Goal: Task Accomplishment & Management: Complete application form

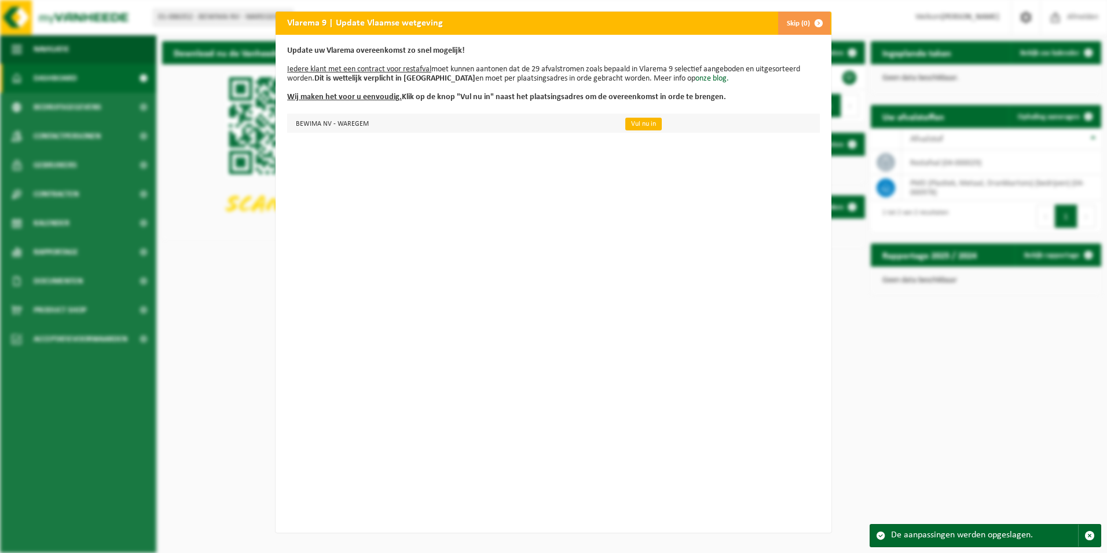
click at [629, 120] on link "Vul nu in" at bounding box center [643, 124] width 36 height 13
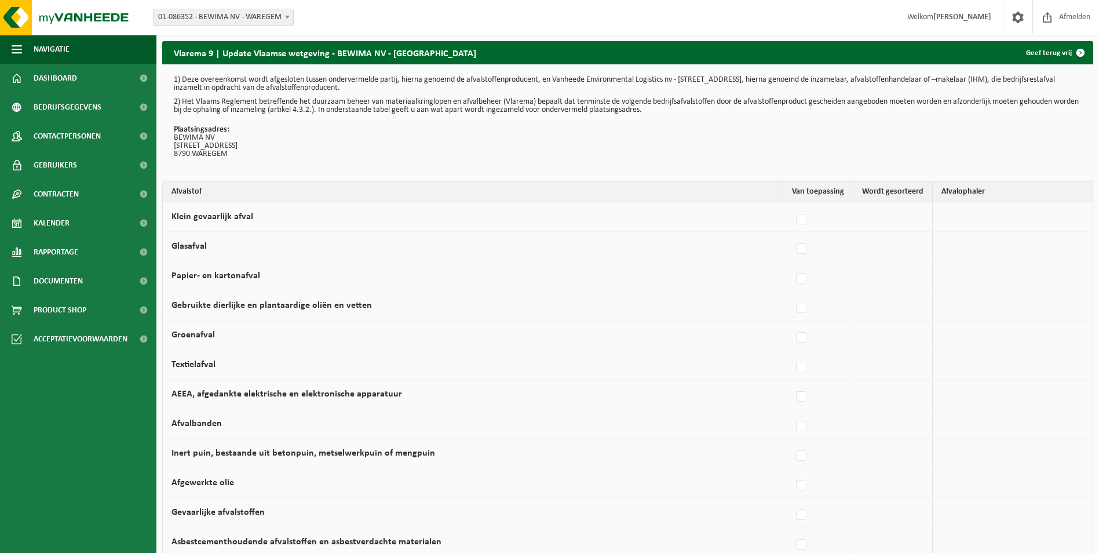
click at [282, 16] on span at bounding box center [287, 16] width 12 height 15
click at [321, 147] on p "Plaatsingsadres: BEWIMA NV [STREET_ADDRESS]" at bounding box center [628, 142] width 908 height 32
